Goal: Information Seeking & Learning: Understand process/instructions

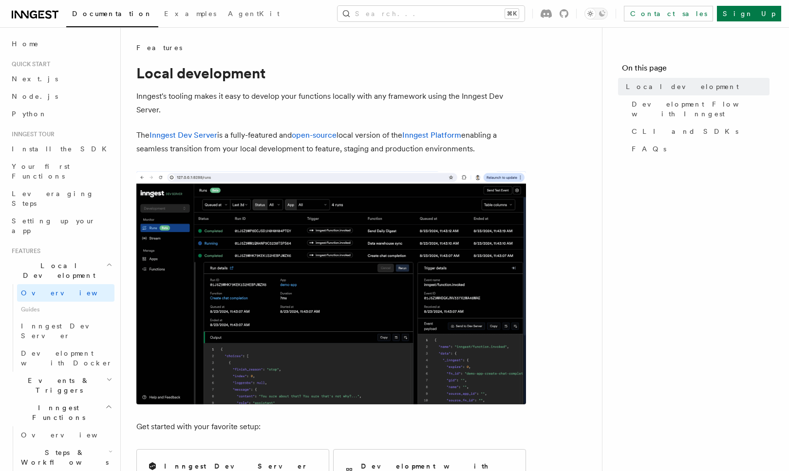
click at [169, 141] on p "The Inngest Dev Server is a fully-featured and open-source local version of the…" at bounding box center [331, 142] width 390 height 27
click at [182, 131] on link "Inngest Dev Server" at bounding box center [183, 135] width 68 height 9
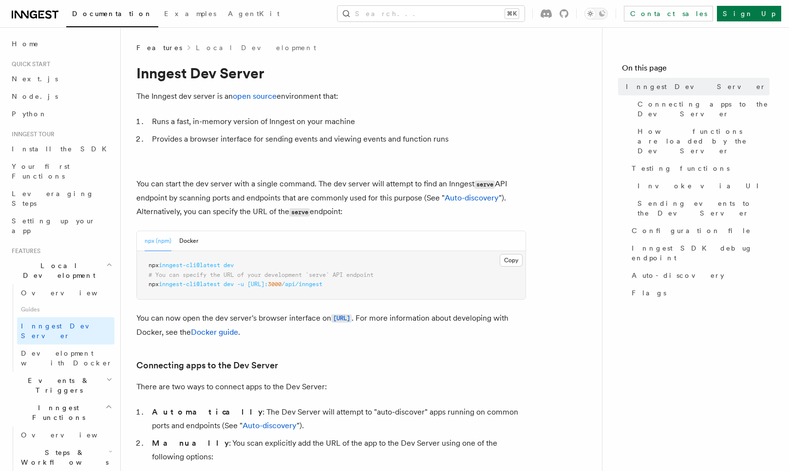
scroll to position [220, 0]
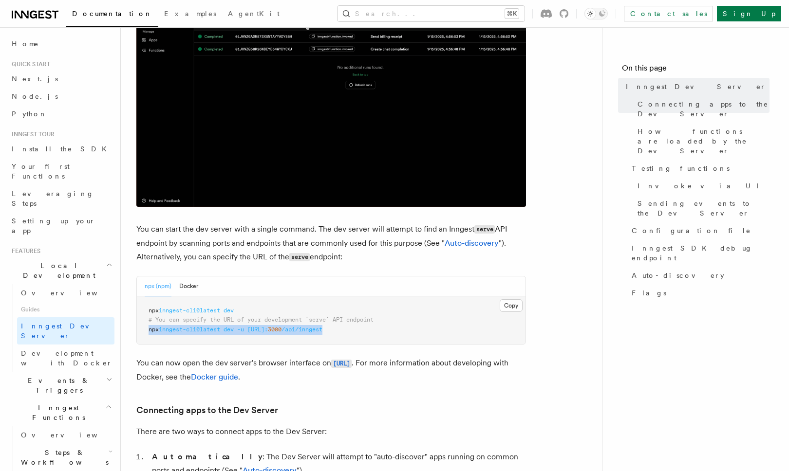
drag, startPoint x: 386, startPoint y: 334, endPoint x: 145, endPoint y: 332, distance: 241.5
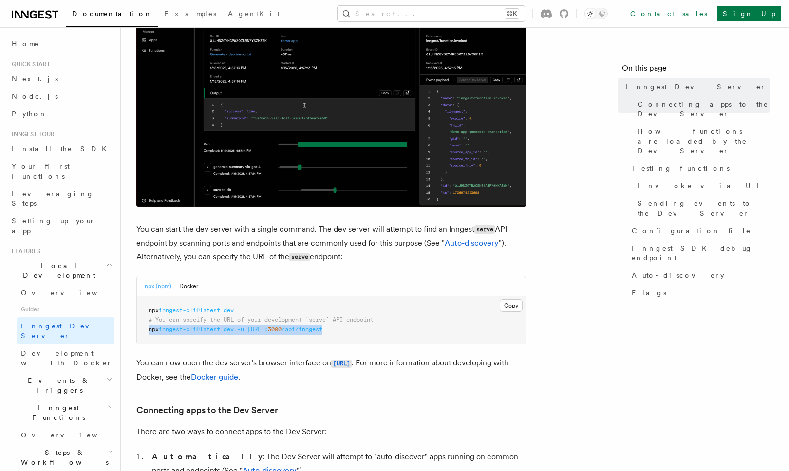
click at [145, 332] on pre "npx inngest-cli@latest dev # You can specify the URL of your development `serve…" at bounding box center [331, 321] width 389 height 48
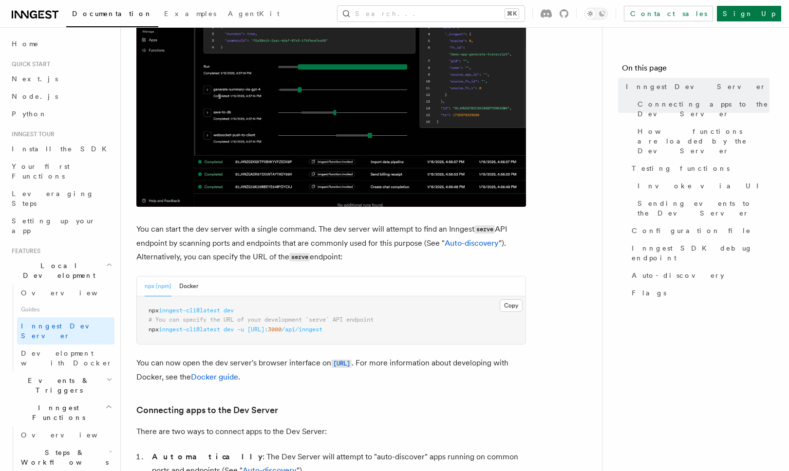
drag, startPoint x: 224, startPoint y: 294, endPoint x: 240, endPoint y: 313, distance: 24.6
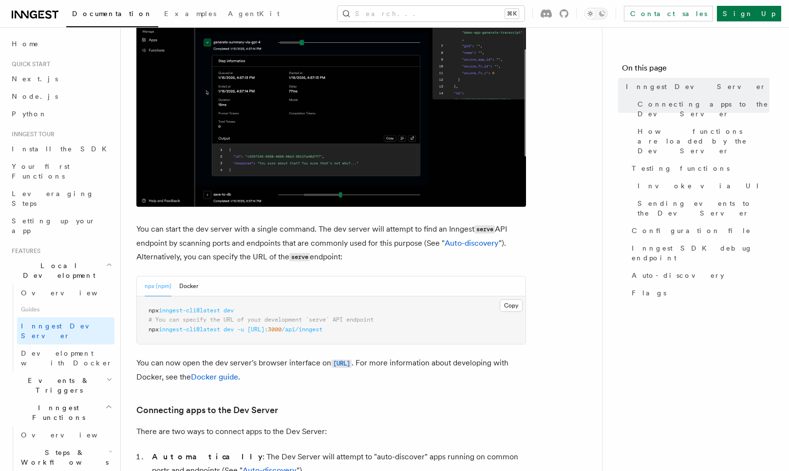
click at [224, 294] on div "npx (npm) Docker" at bounding box center [331, 287] width 389 height 20
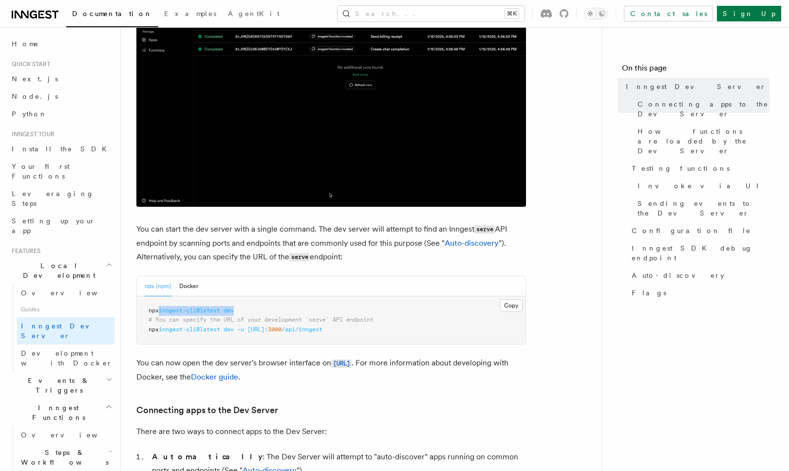
drag, startPoint x: 249, startPoint y: 312, endPoint x: 162, endPoint y: 307, distance: 86.8
click at [162, 307] on pre "npx inngest-cli@latest dev # You can specify the URL of your development `serve…" at bounding box center [331, 321] width 389 height 48
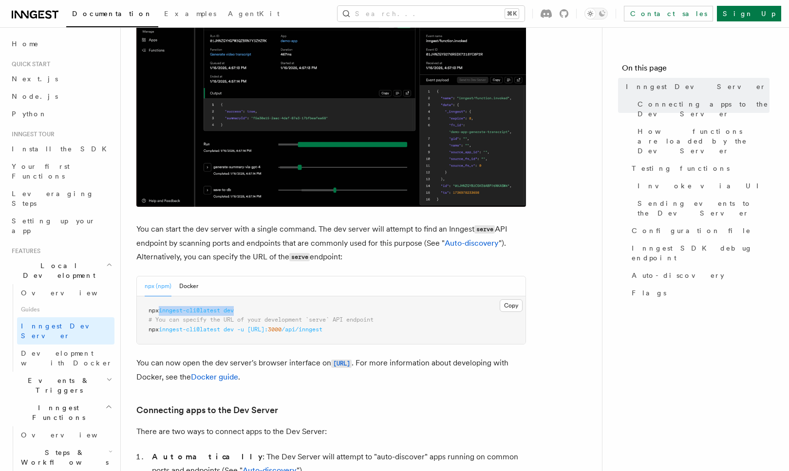
click at [162, 307] on pre "npx inngest-cli@latest dev # You can specify the URL of your development `serve…" at bounding box center [331, 321] width 389 height 48
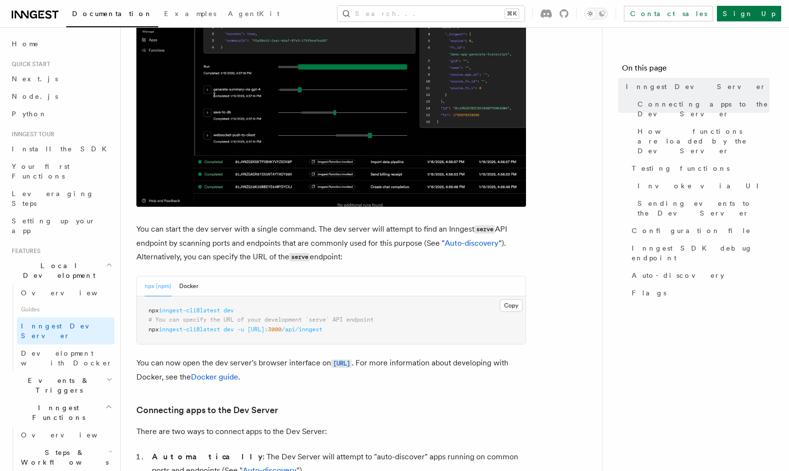
click at [234, 310] on span "dev" at bounding box center [229, 310] width 10 height 7
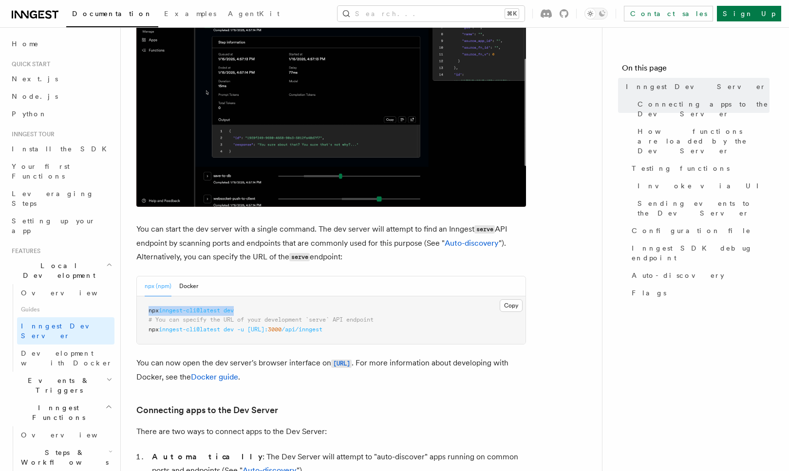
drag, startPoint x: 242, startPoint y: 310, endPoint x: 171, endPoint y: 302, distance: 71.0
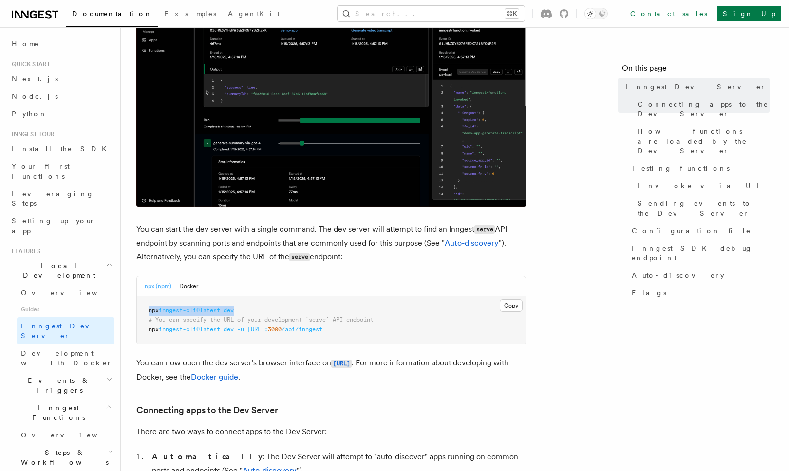
click at [171, 302] on pre "npx inngest-cli@latest dev # You can specify the URL of your development `serve…" at bounding box center [331, 321] width 389 height 48
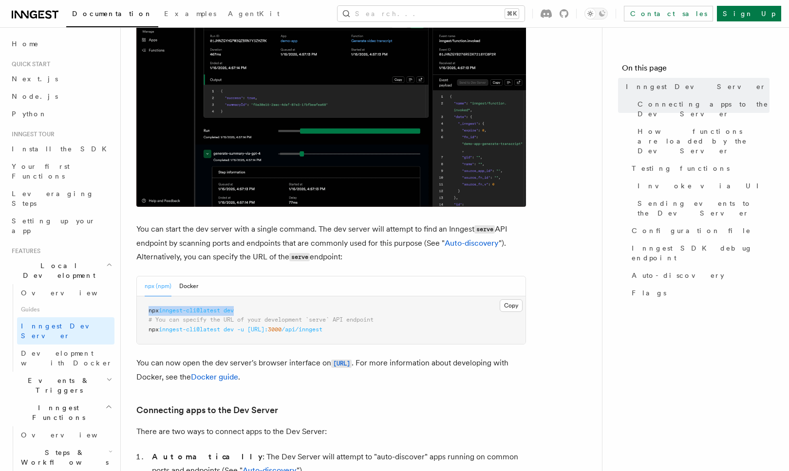
copy span "npx inngest-cli@latest dev"
